Goal: Task Accomplishment & Management: Complete application form

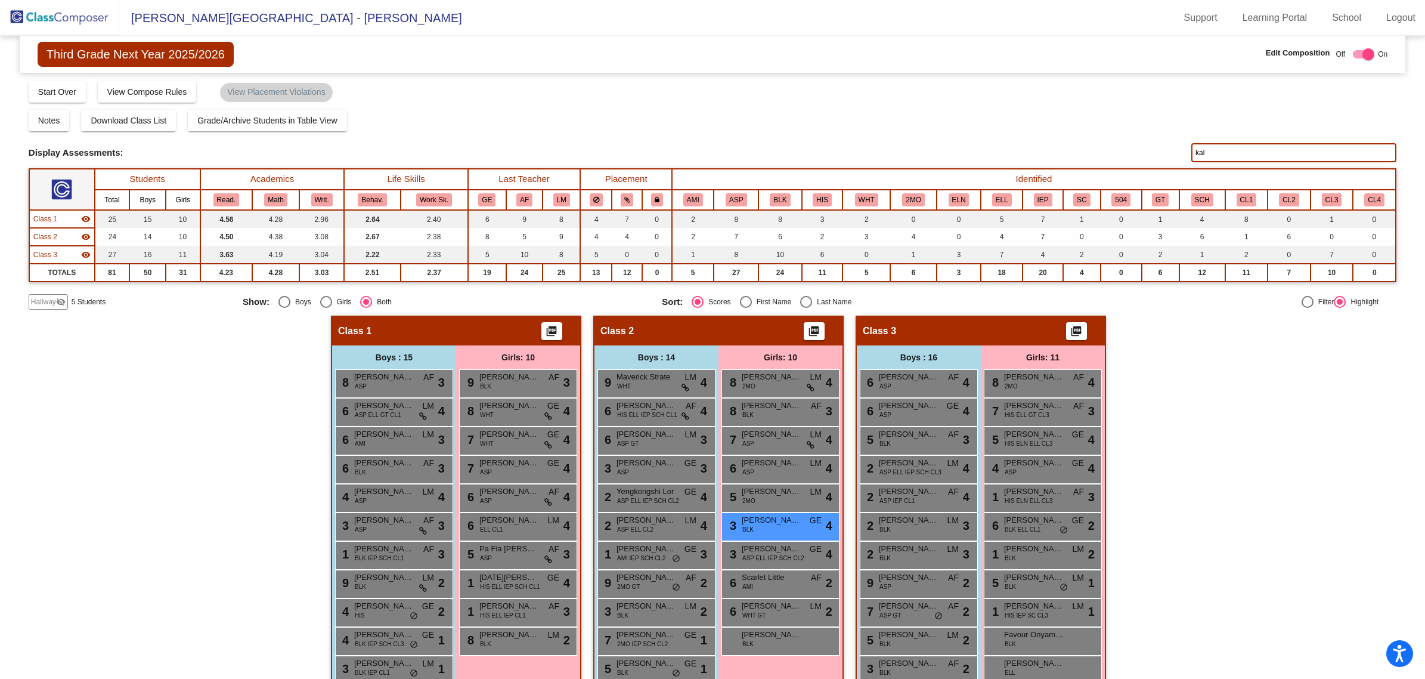
click at [51, 16] on img at bounding box center [59, 17] width 119 height 35
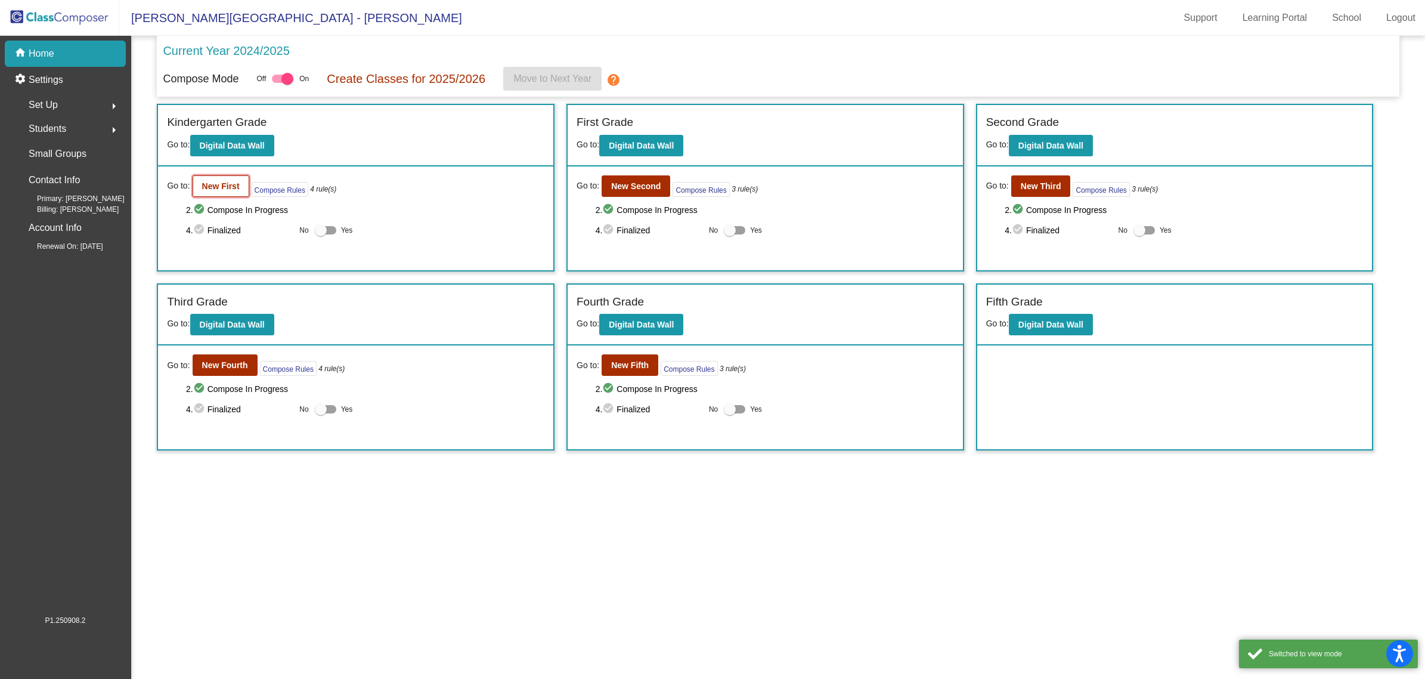
click at [219, 177] on button "New First" at bounding box center [221, 185] width 57 height 21
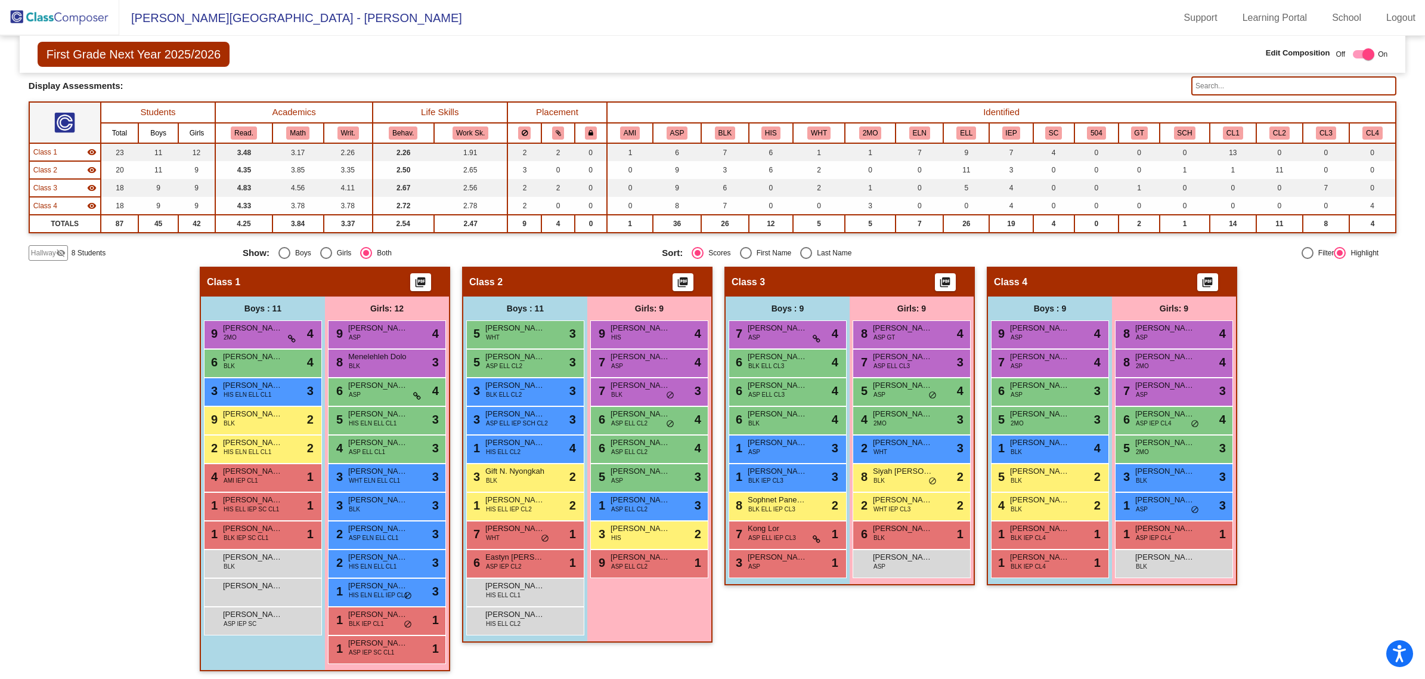
scroll to position [1, 0]
click at [716, 137] on button "BLK" at bounding box center [725, 132] width 20 height 13
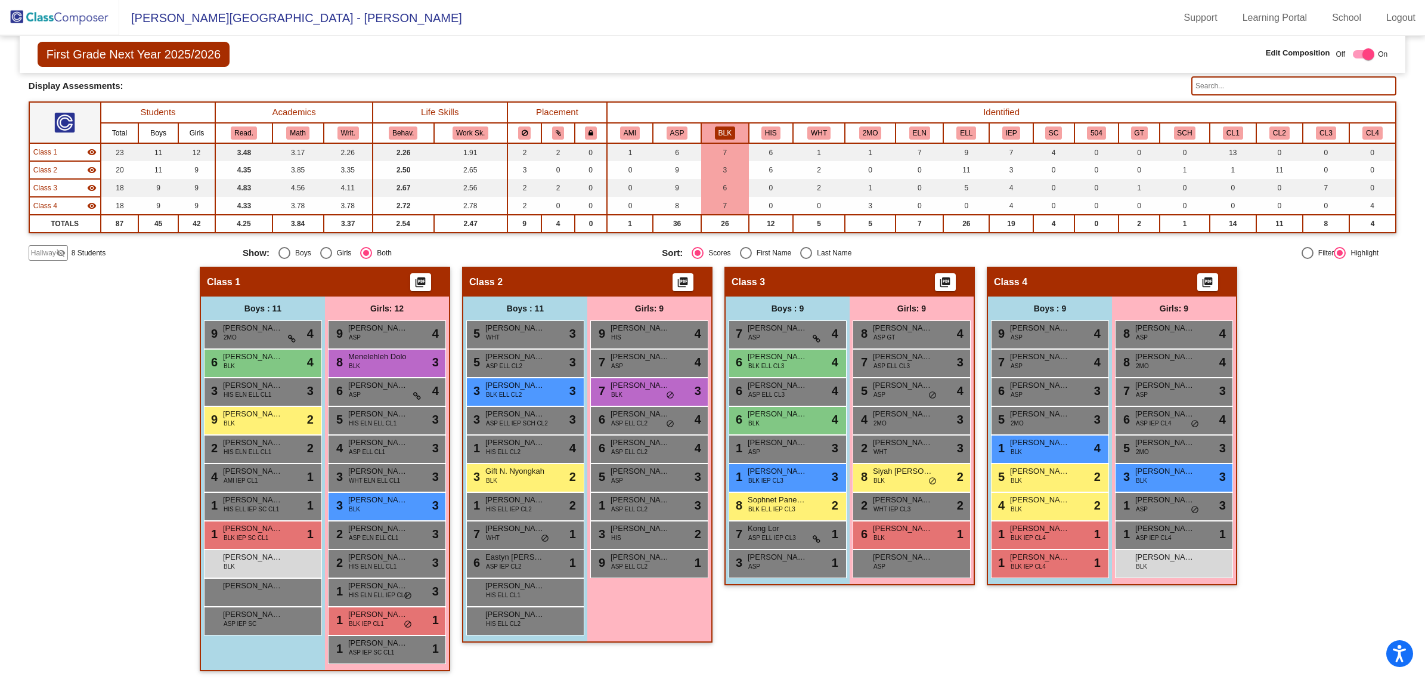
click at [717, 127] on button "BLK" at bounding box center [725, 132] width 20 height 13
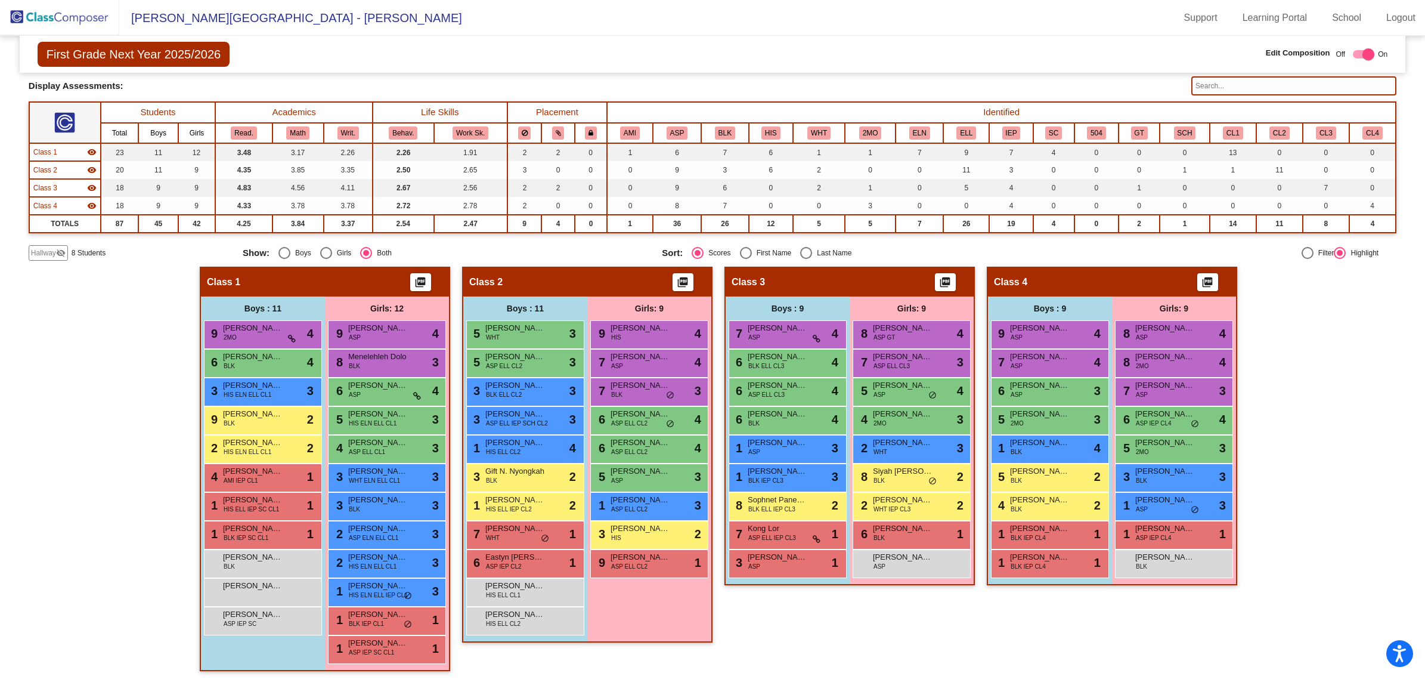
click at [47, 253] on span "Hallway" at bounding box center [43, 252] width 25 height 11
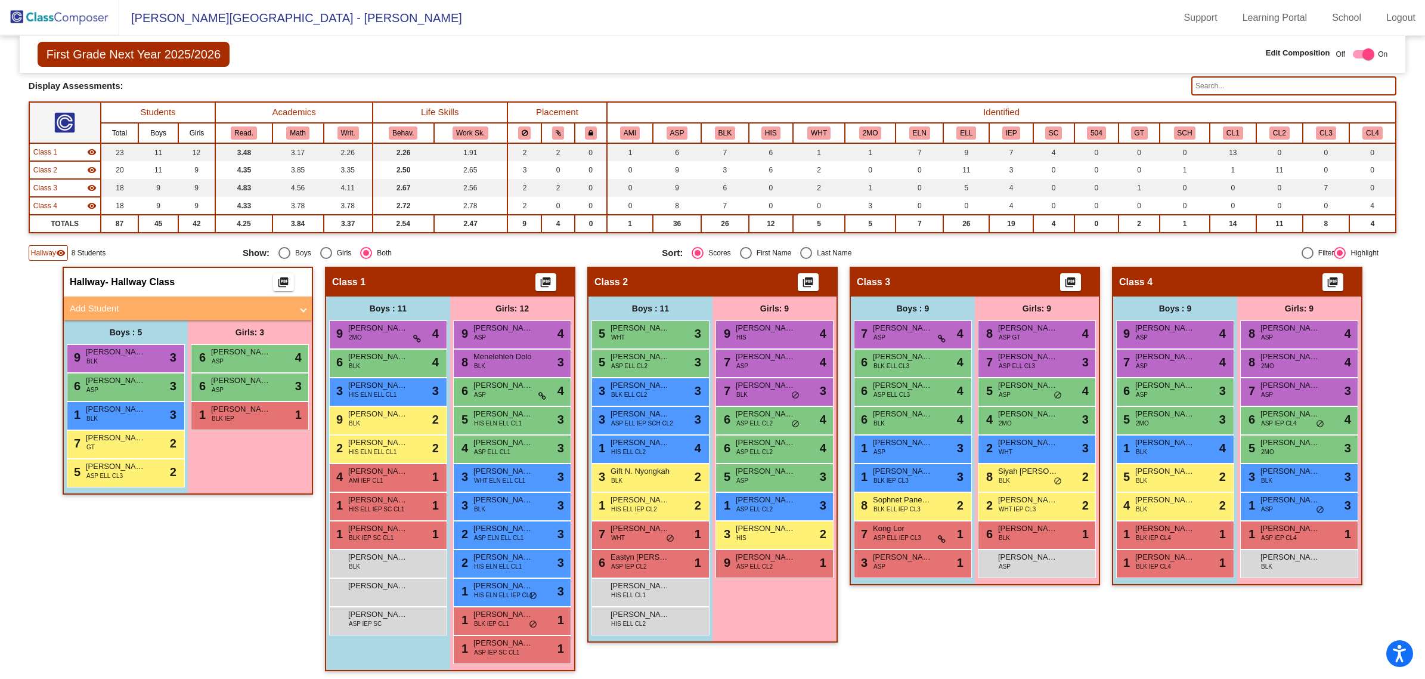
click at [80, 306] on mat-panel-title "Add Student" at bounding box center [181, 309] width 222 height 14
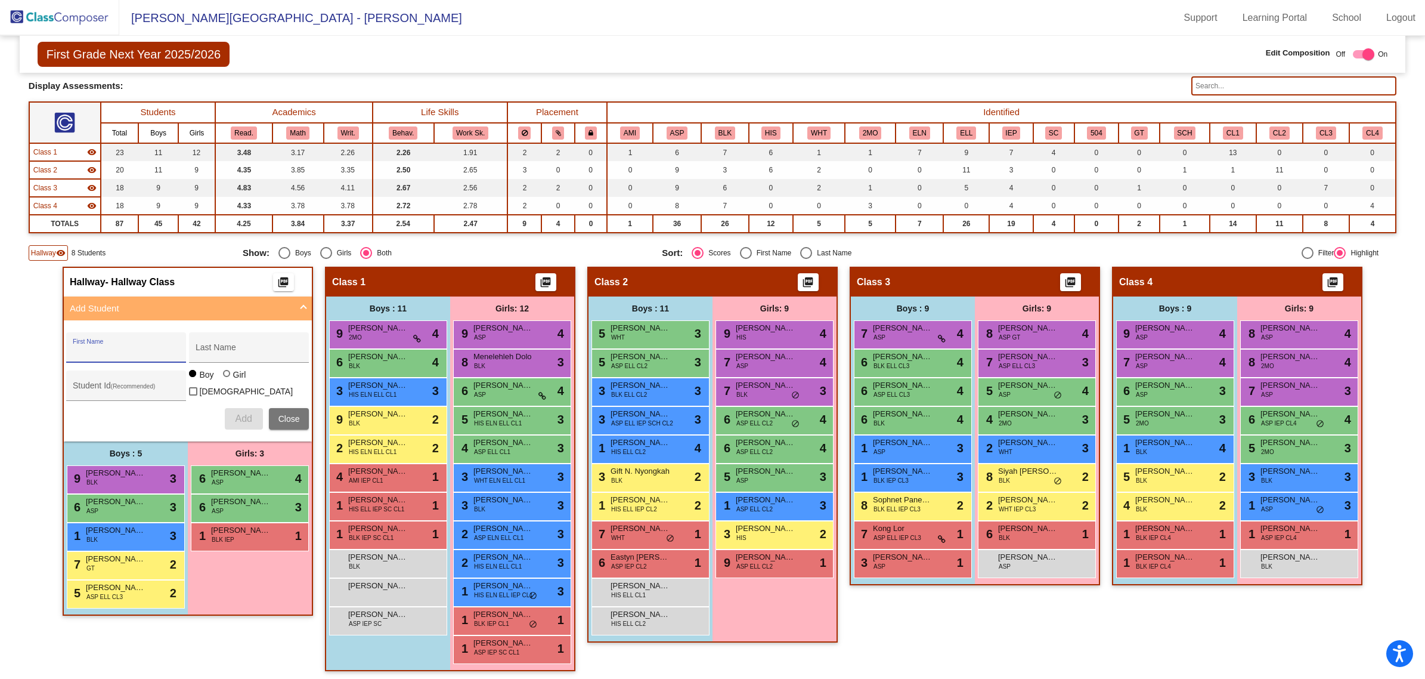
click at [95, 347] on input "First Name" at bounding box center [126, 352] width 107 height 10
type input "[PERSON_NAME]"
type input "Law [GEOGRAPHIC_DATA]"
click at [224, 376] on div at bounding box center [226, 373] width 7 height 7
click at [227, 379] on input "Girl" at bounding box center [227, 379] width 1 height 1
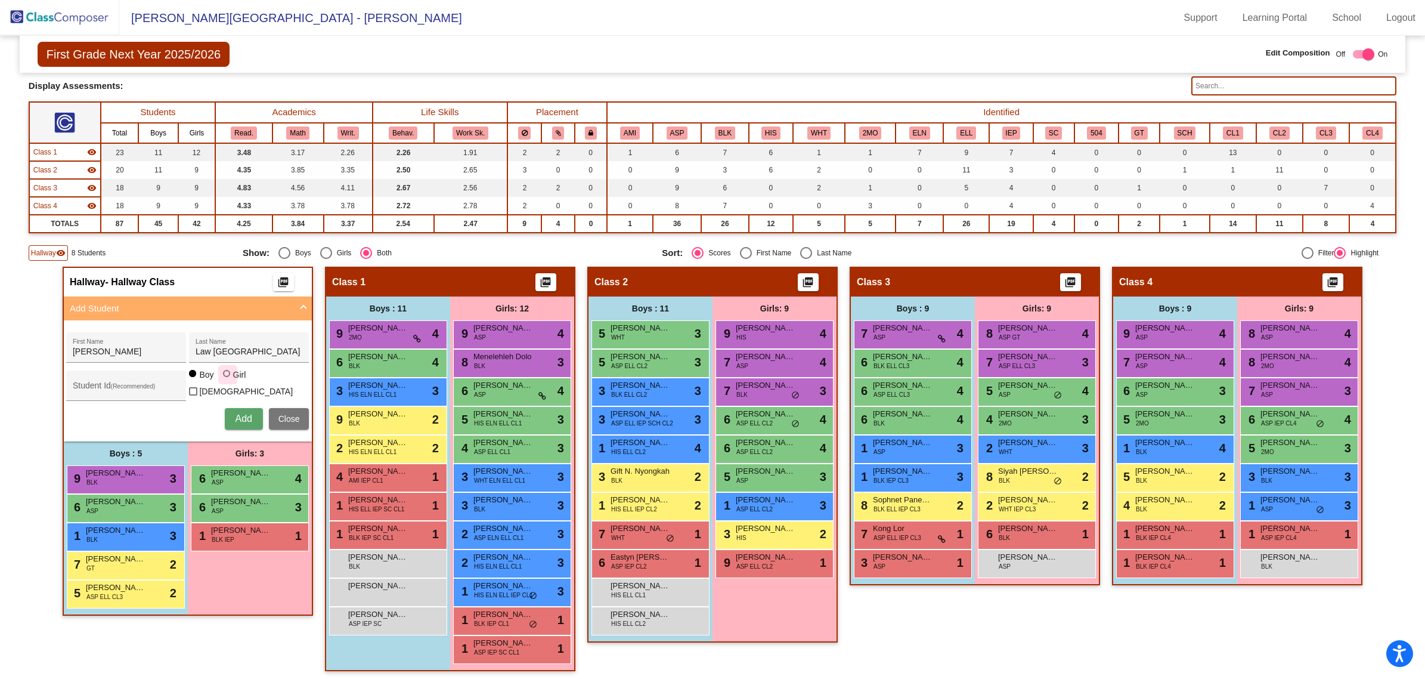
radio input "true"
click at [95, 392] on div "Student Id (Recommended)" at bounding box center [126, 388] width 107 height 24
click at [100, 377] on div "Student Id (Recommended)" at bounding box center [126, 388] width 107 height 24
paste input "64016580"
type input "64016580"
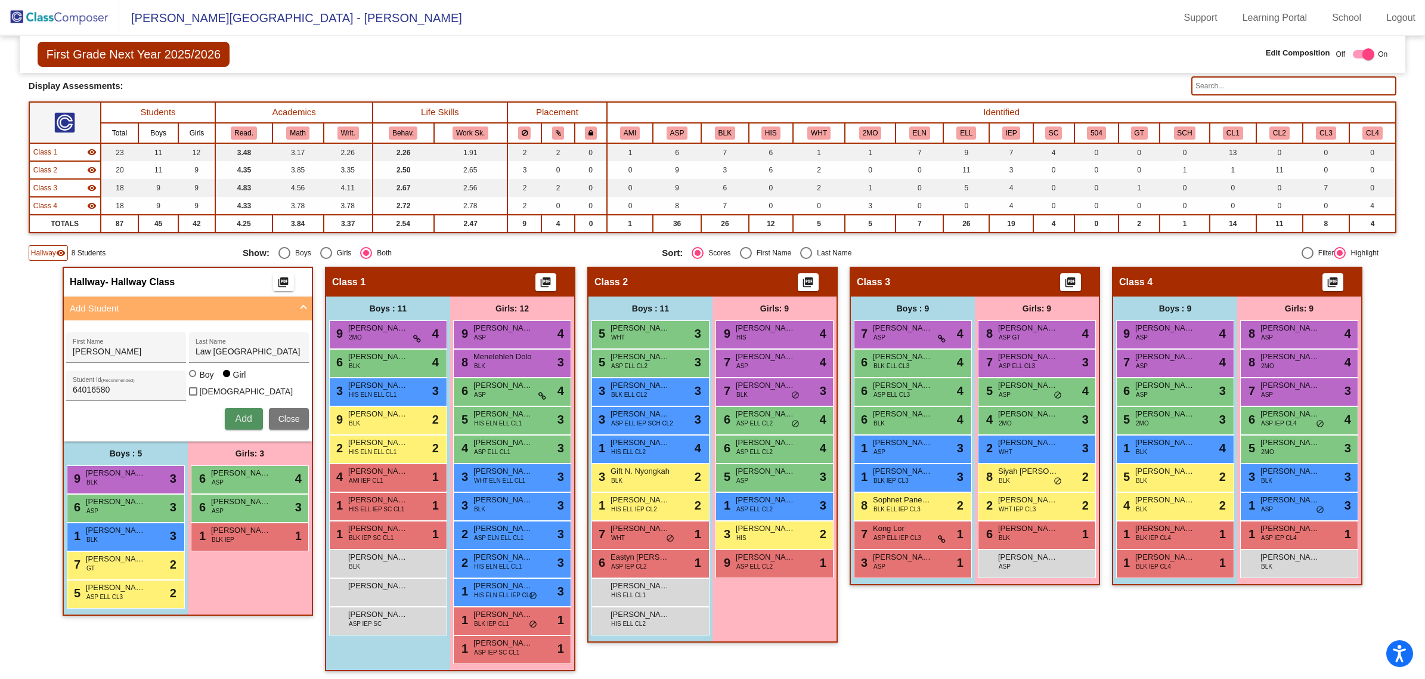
click at [227, 416] on button "Add" at bounding box center [244, 418] width 38 height 21
click at [233, 558] on span "[PERSON_NAME][GEOGRAPHIC_DATA]" at bounding box center [241, 559] width 60 height 12
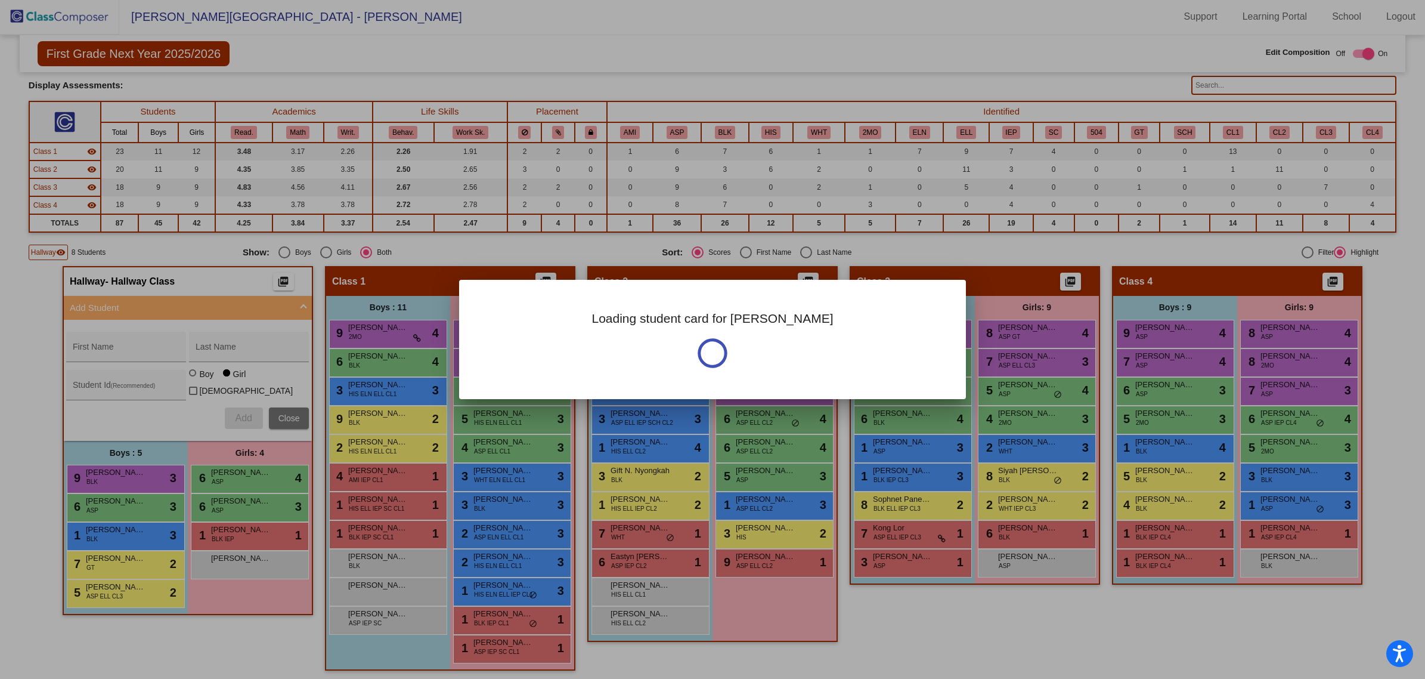
scroll to position [0, 0]
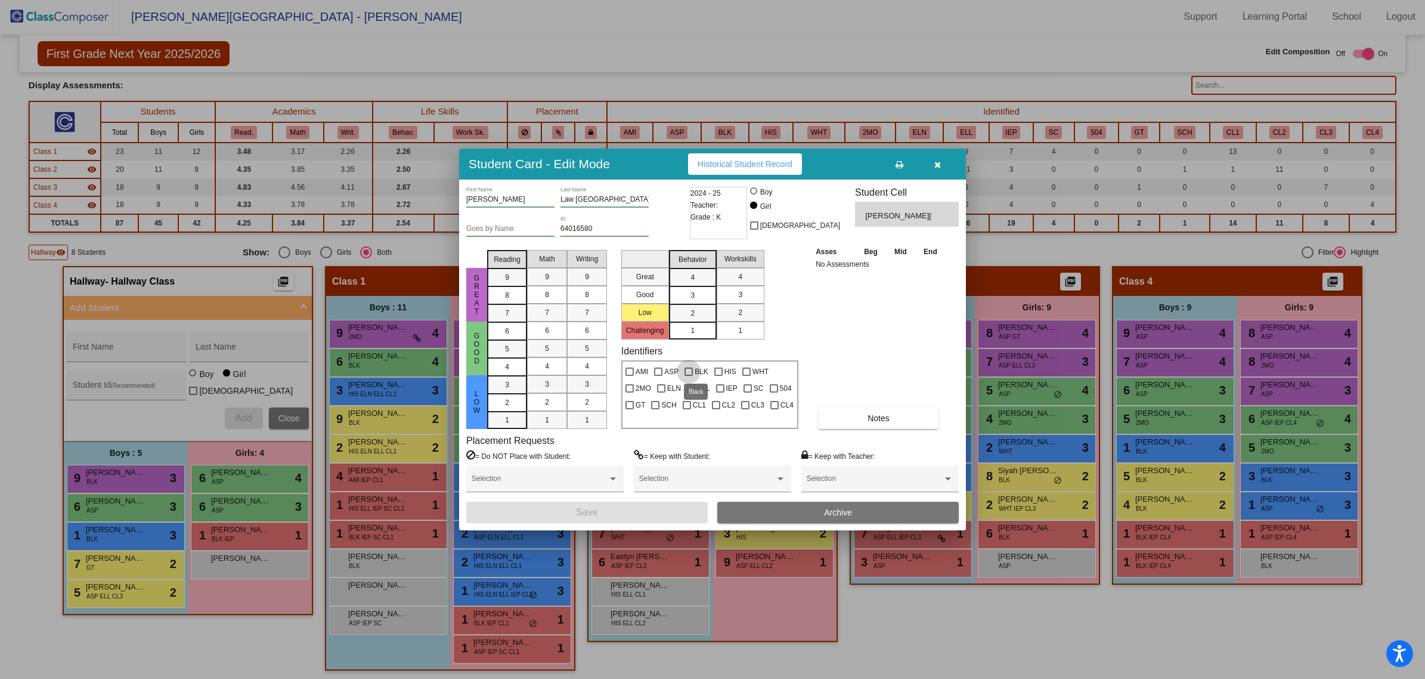
click at [690, 369] on div at bounding box center [689, 371] width 8 height 8
click at [689, 376] on input "BLK" at bounding box center [688, 376] width 1 height 1
checkbox input "true"
click at [636, 506] on button "Save" at bounding box center [586, 511] width 241 height 21
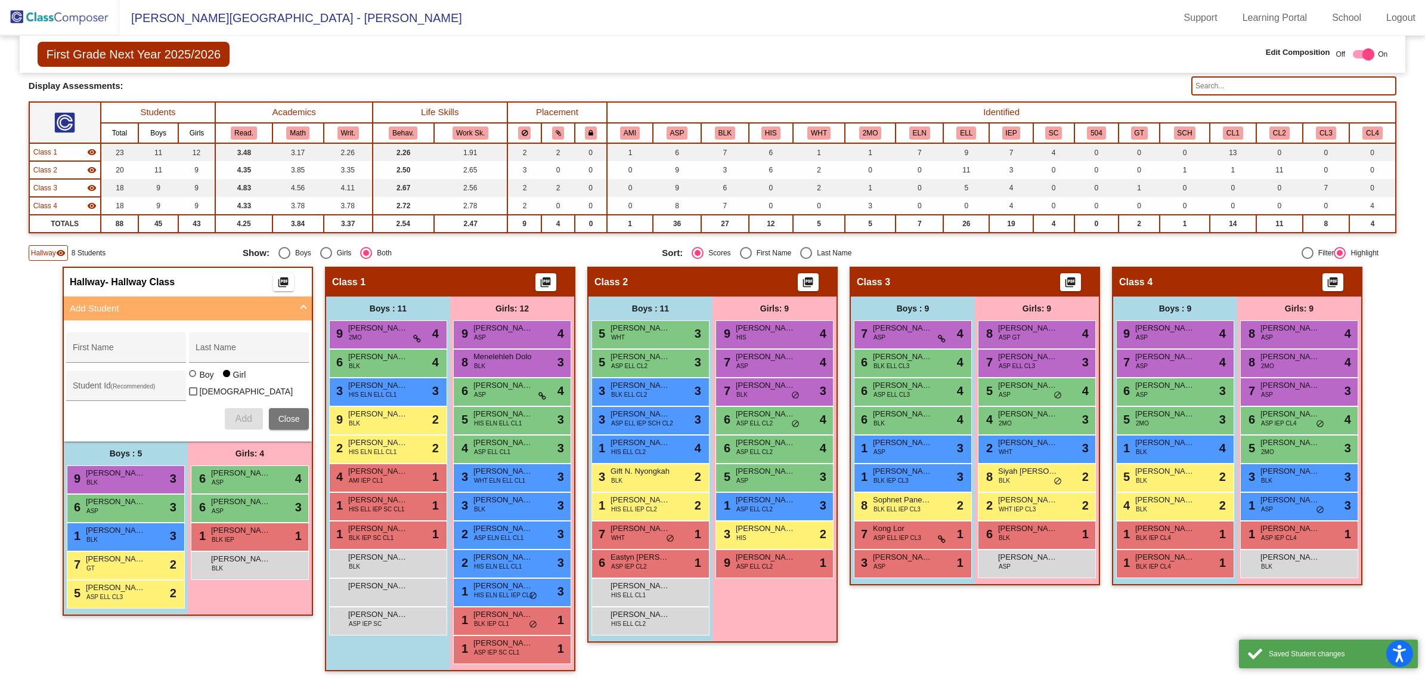
scroll to position [1, 0]
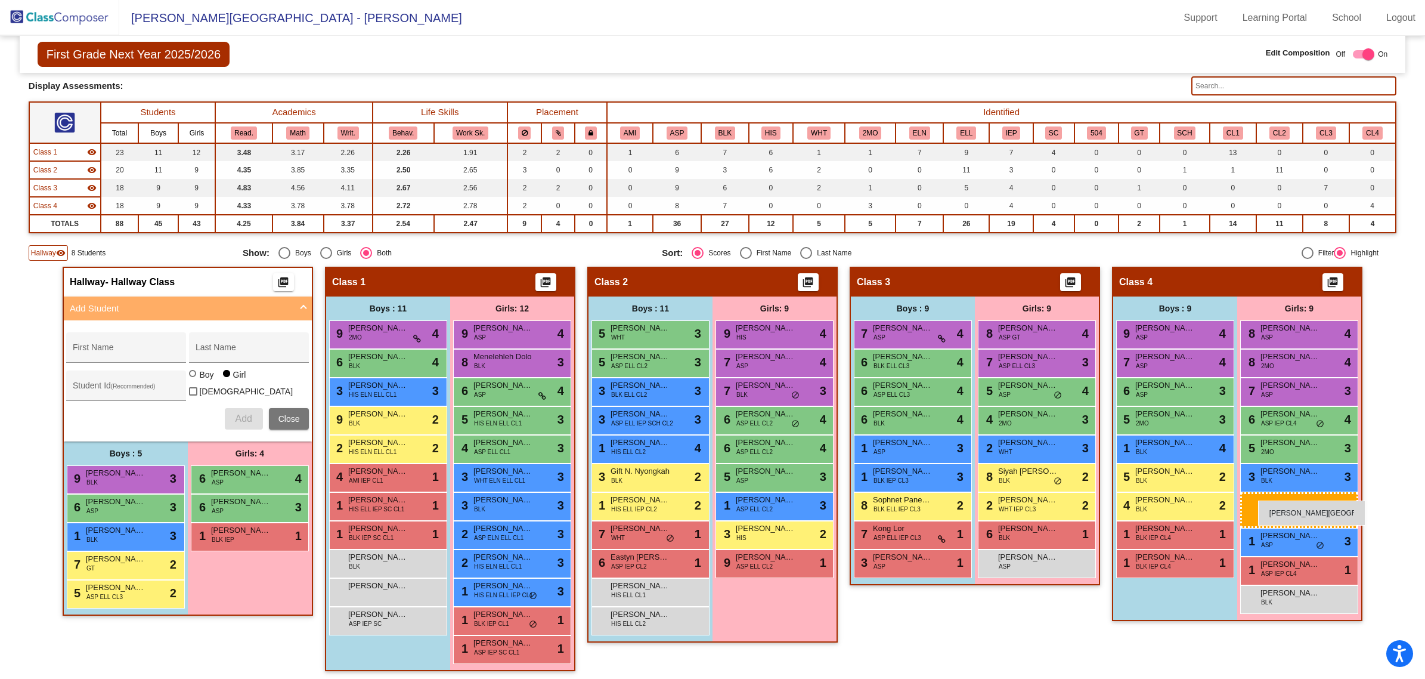
drag, startPoint x: 230, startPoint y: 561, endPoint x: 1258, endPoint y: 500, distance: 1030.4
